Goal: Find specific page/section: Find specific page/section

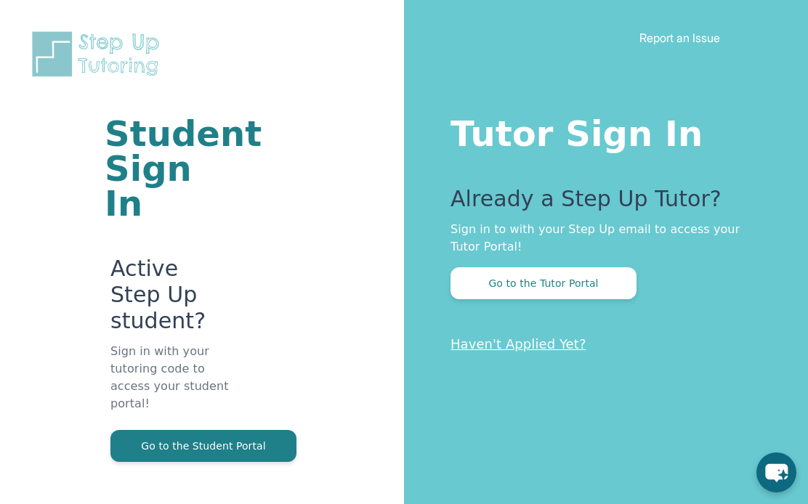
click at [267, 430] on button "Go to the Student Portal" at bounding box center [203, 446] width 186 height 32
click at [172, 430] on button "Go to the Student Portal" at bounding box center [203, 446] width 186 height 32
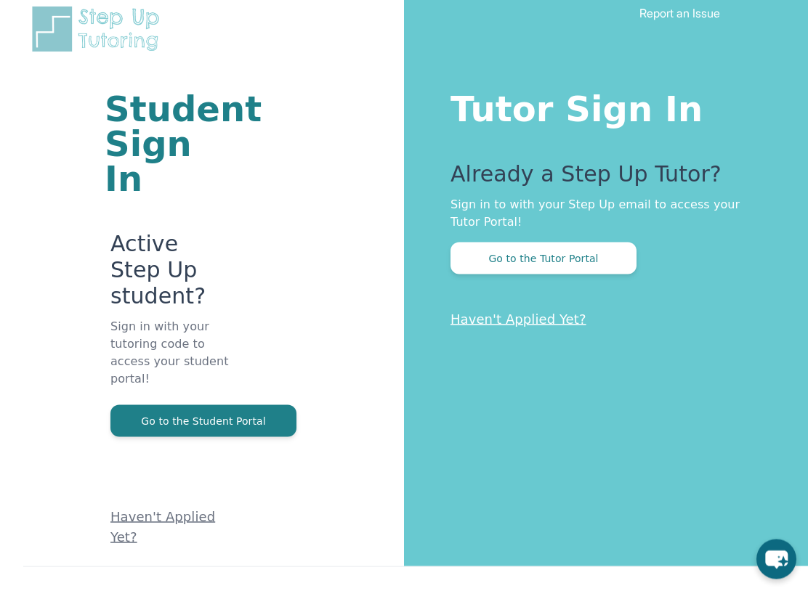
scroll to position [25, 0]
click at [157, 334] on p "Sign in with your tutoring code to access your student portal!" at bounding box center [169, 360] width 119 height 87
click at [154, 338] on p "Sign in with your tutoring code to access your student portal!" at bounding box center [169, 360] width 119 height 87
click at [155, 338] on p "Sign in with your tutoring code to access your student portal!" at bounding box center [169, 360] width 119 height 87
click at [145, 405] on button "Go to the Student Portal" at bounding box center [203, 421] width 186 height 32
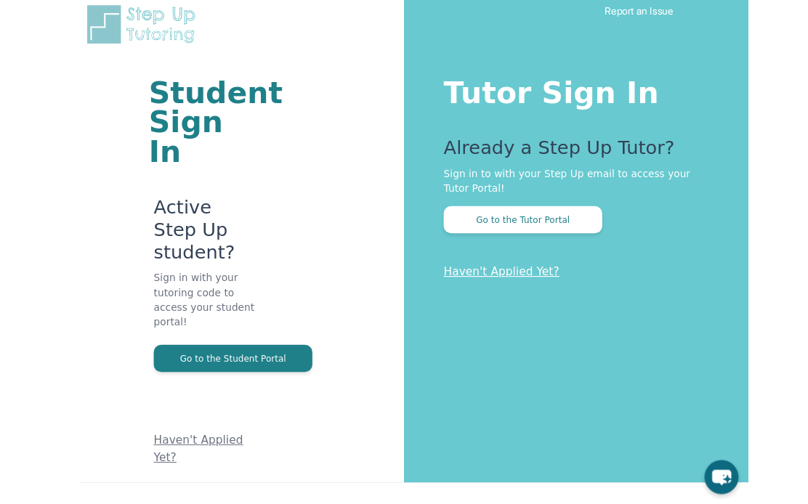
scroll to position [1, 0]
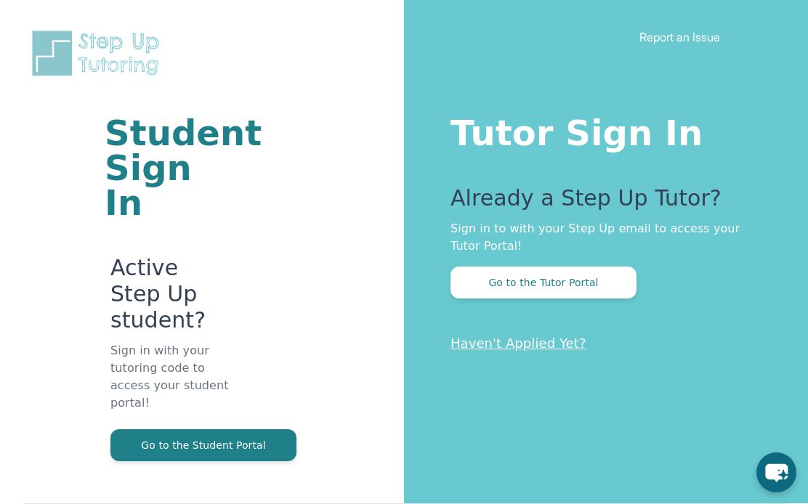
click at [782, 468] on icon "chat-button" at bounding box center [776, 473] width 23 height 18
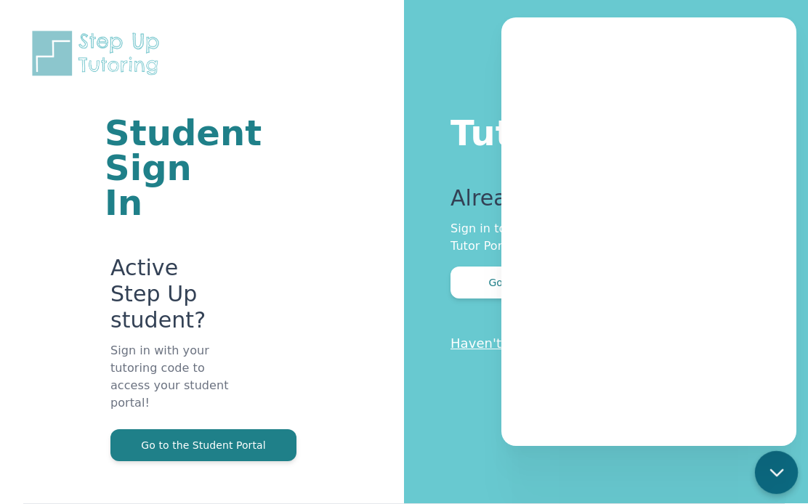
scroll to position [36, 0]
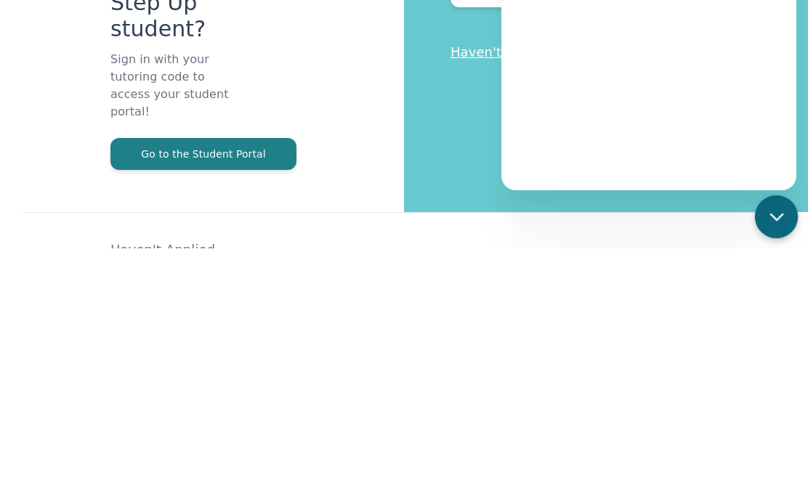
click at [249, 163] on div "Student Sign In Active Step Up student? Sign in with your tutoring code to acce…" at bounding box center [202, 250] width 288 height 572
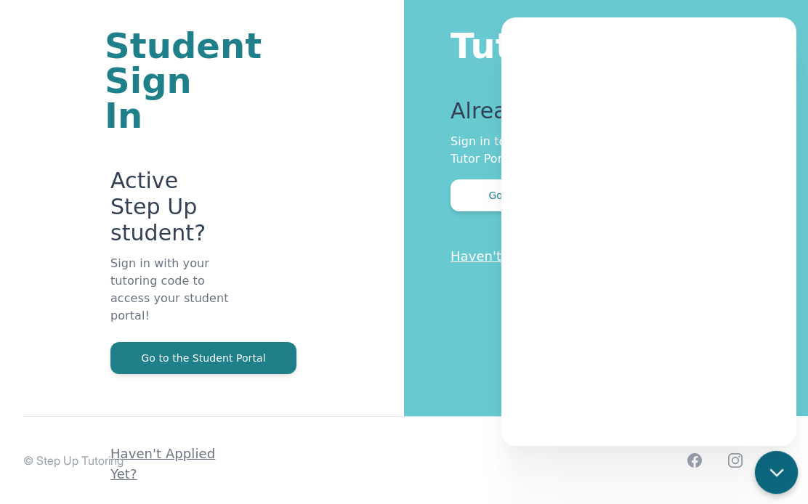
click at [779, 484] on div "chat-button" at bounding box center [776, 472] width 43 height 43
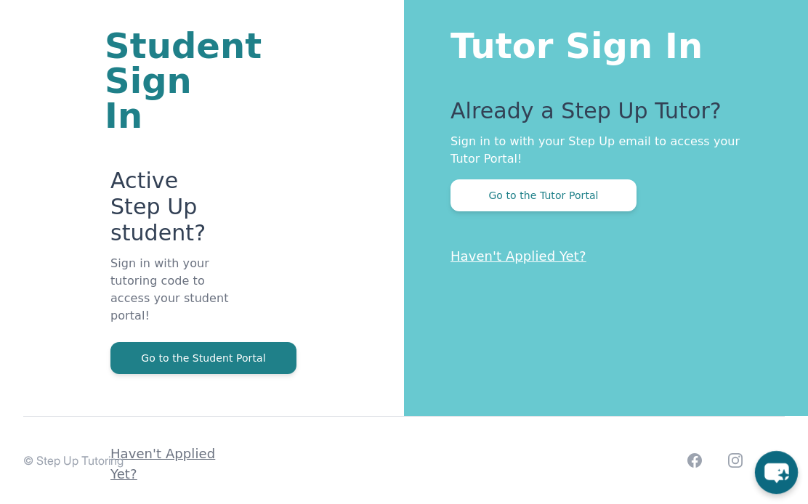
click at [241, 342] on button "Go to the Student Portal" at bounding box center [203, 358] width 186 height 32
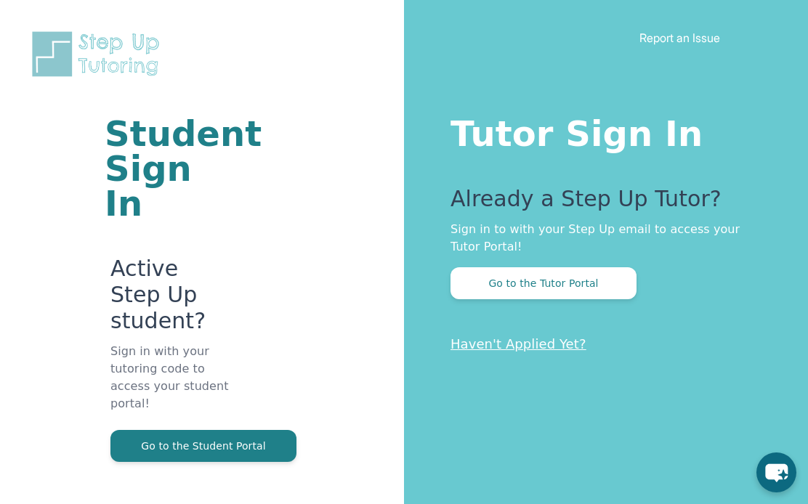
click at [179, 430] on button "Go to the Student Portal" at bounding box center [203, 446] width 186 height 32
click at [71, 458] on div "Student Sign In Active Step Up student? Sign in with your tutoring code to acce…" at bounding box center [202, 286] width 288 height 572
